Goal: Task Accomplishment & Management: Understand process/instructions

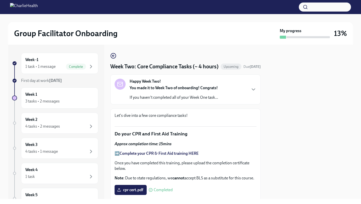
scroll to position [269, 0]
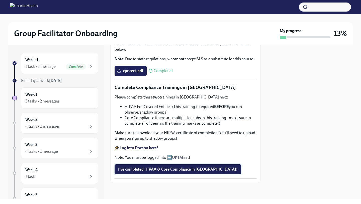
click at [153, 168] on span "I've completed HIPAA & Core Compliance in [GEOGRAPHIC_DATA]!" at bounding box center [178, 169] width 120 height 5
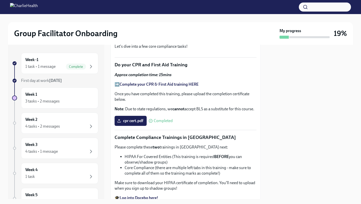
scroll to position [0, 0]
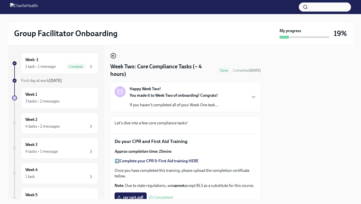
click at [113, 55] on icon "button" at bounding box center [112, 56] width 1 height 2
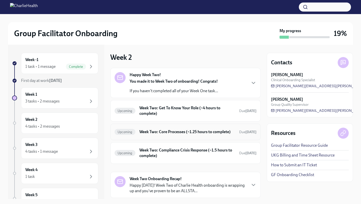
click at [202, 129] on h6 "Week Two: Core Processes (~1.25 hours to complete)" at bounding box center [187, 132] width 96 height 6
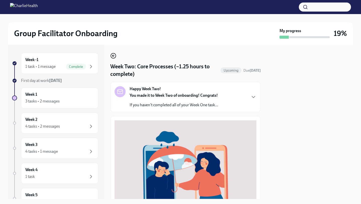
click at [113, 55] on icon "button" at bounding box center [112, 56] width 1 height 2
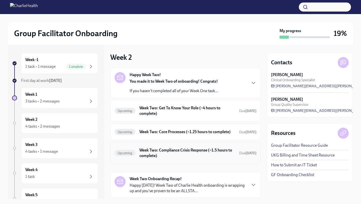
click at [187, 150] on h6 "Week Two: Compliance Crisis Response (~1.5 hours to complete)" at bounding box center [187, 152] width 96 height 11
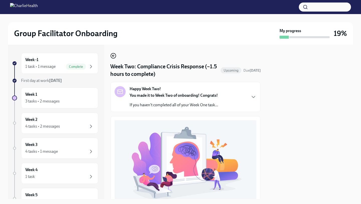
click at [113, 56] on icon "button" at bounding box center [113, 56] width 2 height 0
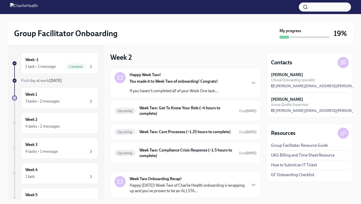
scroll to position [31, 0]
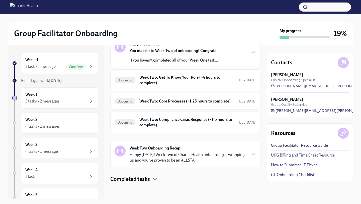
click at [147, 179] on h4 "Completed tasks" at bounding box center [130, 179] width 40 height 8
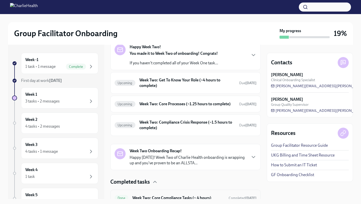
scroll to position [0, 0]
